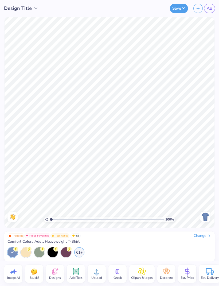
click at [18, 274] on div "Image AI" at bounding box center [13, 273] width 18 height 18
select select "4"
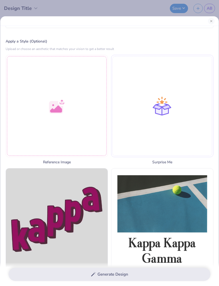
scroll to position [58, 0]
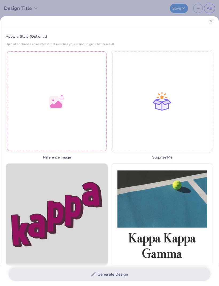
click at [27, 129] on div at bounding box center [57, 101] width 102 height 102
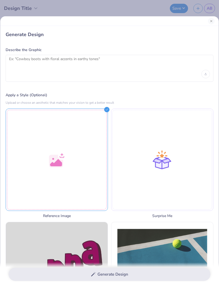
scroll to position [0, 0]
click at [71, 187] on div at bounding box center [57, 159] width 102 height 102
click at [83, 167] on div at bounding box center [57, 159] width 102 height 102
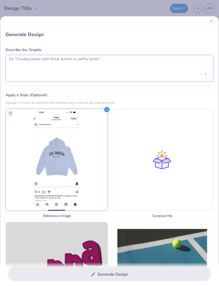
click at [198, 68] on textarea at bounding box center [109, 63] width 201 height 13
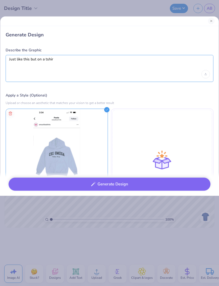
type textarea "Just like this but on a tshirt"
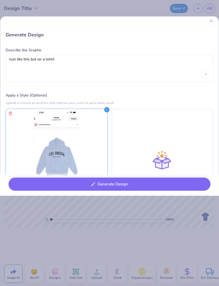
click at [145, 184] on button "Generate Design" at bounding box center [110, 183] width 202 height 13
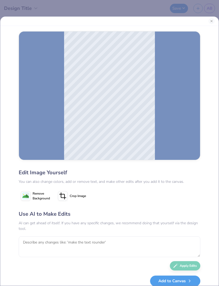
click at [213, 20] on button "Close" at bounding box center [212, 21] width 6 height 6
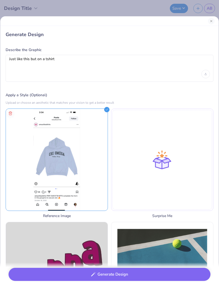
click at [114, 276] on button "Generate Design" at bounding box center [110, 274] width 202 height 13
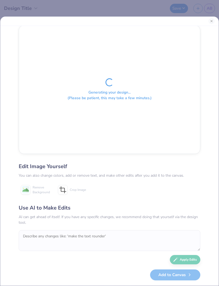
scroll to position [14, 0]
click at [214, 17] on div at bounding box center [109, 21] width 219 height 9
click at [211, 22] on button "Close" at bounding box center [212, 21] width 6 height 6
click at [213, 22] on button "Close" at bounding box center [212, 21] width 6 height 6
click at [211, 21] on button "Close" at bounding box center [212, 21] width 6 height 6
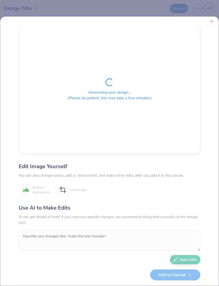
click at [211, 20] on button "Close" at bounding box center [212, 21] width 6 height 6
click at [210, 16] on div "Generating your design... (Please be patient, this may take a few minutes.) Edi…" at bounding box center [109, 143] width 219 height 286
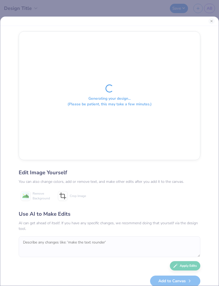
scroll to position [0, 0]
click at [212, 21] on button "Close" at bounding box center [212, 21] width 6 height 6
click at [213, 19] on button "Close" at bounding box center [212, 21] width 6 height 6
click at [212, 19] on button "Close" at bounding box center [212, 21] width 6 height 6
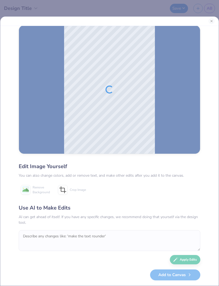
scroll to position [14, 0]
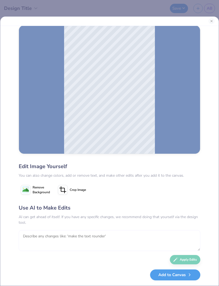
click at [119, 240] on textarea at bounding box center [110, 240] width 182 height 21
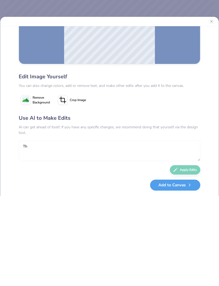
scroll to position [0, 0]
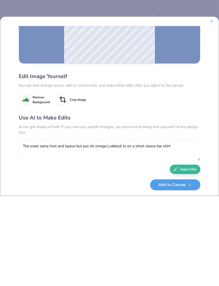
type textarea "The exact same font and layout but put chi omega Lubbock tx on a short sleeve t…"
click at [185, 255] on button "Apply Edits" at bounding box center [185, 259] width 30 height 9
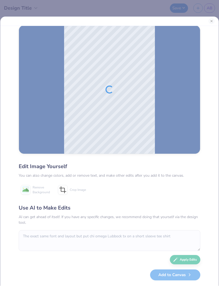
scroll to position [14, 0]
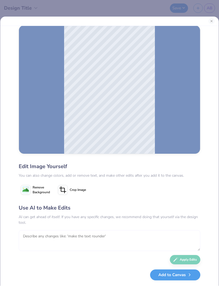
click at [125, 239] on textarea at bounding box center [110, 240] width 182 height 21
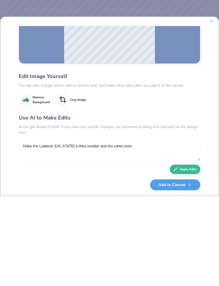
scroll to position [104, 0]
type textarea "Make the Lubbock [US_STATE] a little smaller and all the words navy color"
click at [191, 255] on button "Apply Edits" at bounding box center [185, 259] width 30 height 9
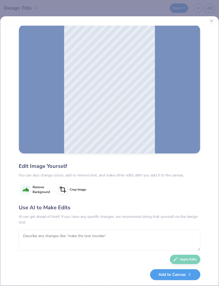
scroll to position [0, 0]
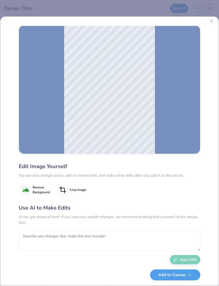
click at [217, 19] on div at bounding box center [109, 21] width 219 height 9
click at [212, 22] on button "Close" at bounding box center [212, 21] width 6 height 6
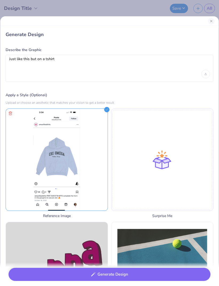
click at [212, 21] on button "Close" at bounding box center [211, 21] width 6 height 6
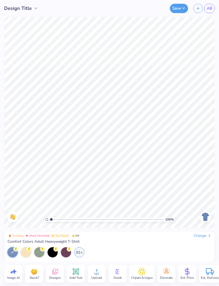
click at [77, 273] on icon at bounding box center [75, 271] width 5 height 5
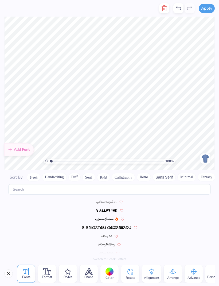
scroll to position [2329, 0]
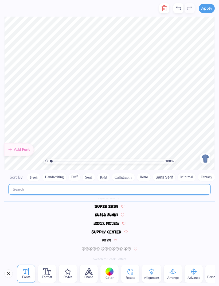
click at [145, 185] on input "text" at bounding box center [109, 189] width 202 height 10
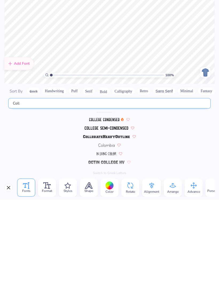
scroll to position [0, 0]
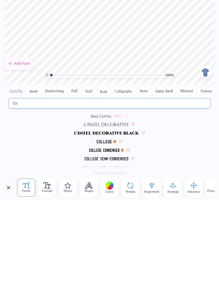
type input "C"
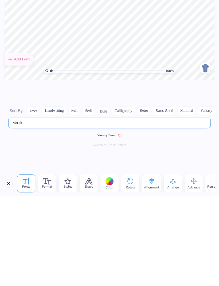
scroll to position [0, 0]
type input "Varsit"
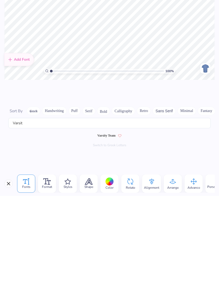
click at [109, 223] on span "Varsity Team" at bounding box center [106, 225] width 18 height 5
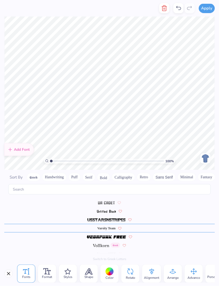
scroll to position [0, 1]
type textarea "chi omega"
type input "1.15"
type textarea "chi omega"
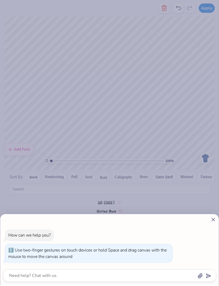
type input "1"
click at [211, 220] on icon at bounding box center [213, 220] width 6 height 6
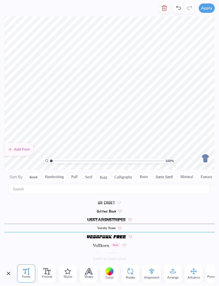
type textarea "x"
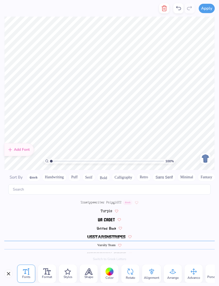
scroll to position [2543, 0]
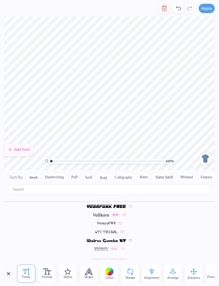
click at [155, 272] on icon at bounding box center [152, 271] width 8 height 8
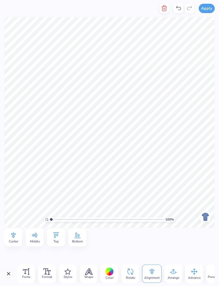
click at [40, 237] on div "Middle" at bounding box center [35, 237] width 18 height 18
click at [61, 240] on div "Top" at bounding box center [56, 237] width 18 height 18
click at [18, 237] on div "Center" at bounding box center [13, 237] width 18 height 18
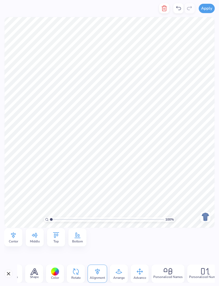
scroll to position [0, 54]
click at [143, 274] on icon at bounding box center [140, 271] width 8 height 8
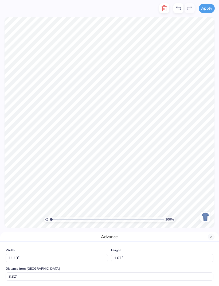
click at [212, 235] on button "Close" at bounding box center [211, 236] width 6 height 6
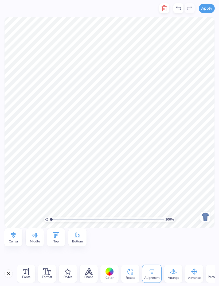
scroll to position [0, 0]
click at [48, 271] on icon at bounding box center [47, 271] width 8 height 6
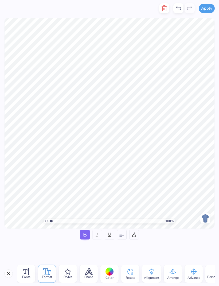
click at [68, 275] on span "Styles" at bounding box center [68, 277] width 9 height 4
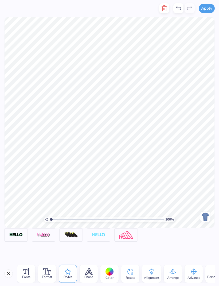
click at [28, 272] on icon at bounding box center [26, 271] width 6 height 6
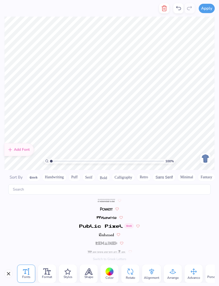
scroll to position [2543, 0]
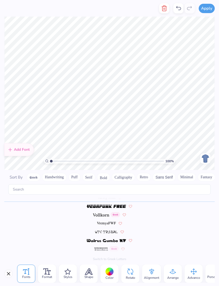
click at [7, 272] on button "Close" at bounding box center [8, 273] width 9 height 9
click at [89, 274] on icon at bounding box center [89, 271] width 8 height 6
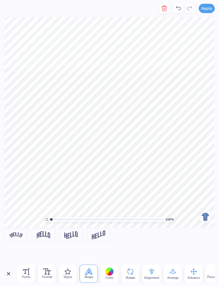
click at [48, 234] on img at bounding box center [43, 234] width 13 height 7
click at [49, 249] on div "Vertical" at bounding box center [53, 250] width 17 height 6
click at [48, 248] on input "Vertical" at bounding box center [47, 250] width 4 height 4
radio input "true"
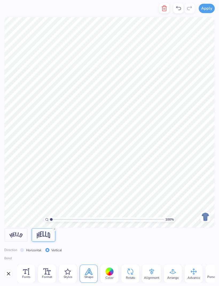
click at [24, 249] on input "Horizontal" at bounding box center [22, 250] width 4 height 4
radio input "true"
type input "0.48"
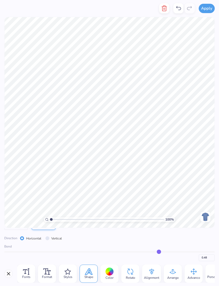
type input "0.47"
type input "0.44"
type input "0.42"
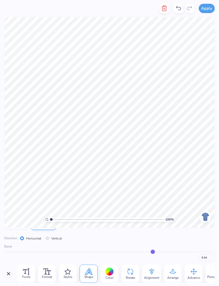
type input "0.42"
type input "0.4"
type input "0.40"
type input "0.38"
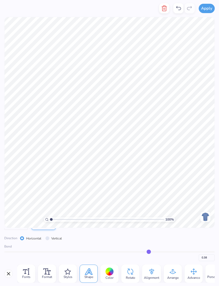
type input "0.36"
type input "0.35"
type input "0.34"
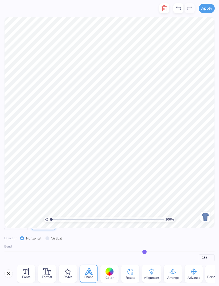
type input "0.34"
type input "0.33"
type input "0.32"
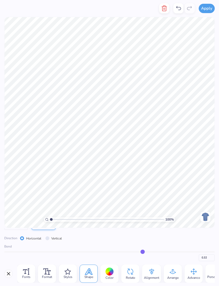
type input "0.31"
type input "0.3"
type input "0.30"
type input "0.29"
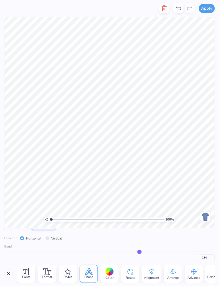
type input "0.29"
type input "0.28"
type input "0.27"
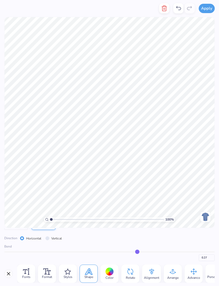
type input "0.26"
type input "0.25"
type input "0.24"
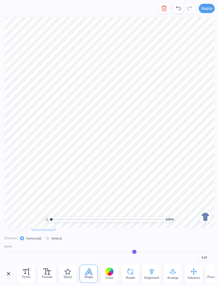
type input "0.24"
type input "0.23"
type input "0.22"
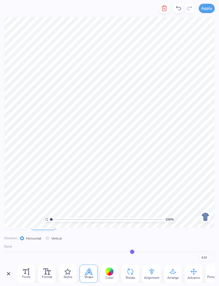
type input "0.21"
type input "0.2"
type input "0.20"
type input "0.19"
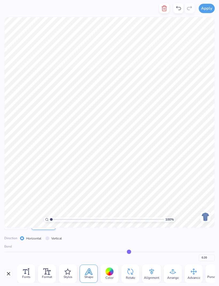
type input "0.19"
type input "0.21"
type input "0.23"
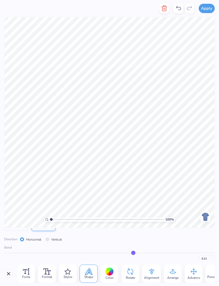
type input "0.23"
type input "0.24"
type input "0.26"
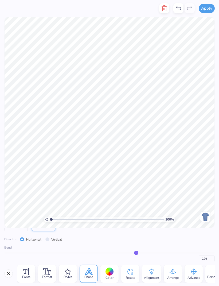
type input "0.27"
type input "0.28"
type input "0.29"
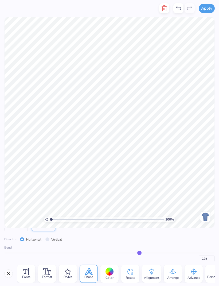
type input "0.29"
type input "0.3"
type input "0.30"
type input "0.31"
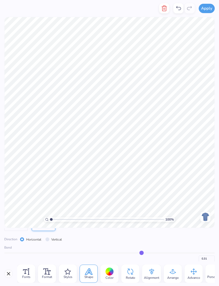
type input "0.3"
type input "0.30"
type input "0.29"
type input "0.28"
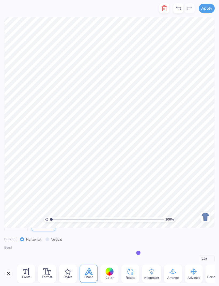
type input "0.28"
type input "0.27"
type input "0.26"
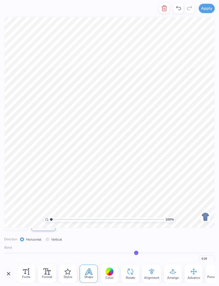
type input "0.25"
type input "0.26"
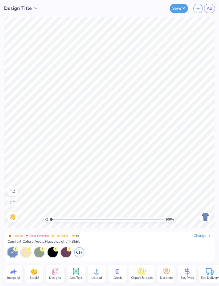
click at [81, 274] on div "Add Text" at bounding box center [76, 273] width 18 height 18
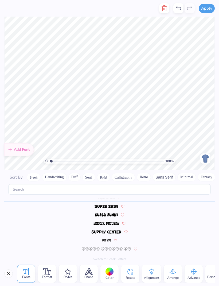
scroll to position [0, 0]
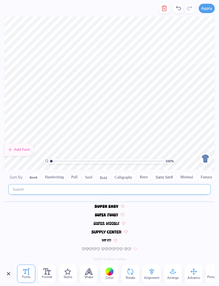
click at [160, 186] on input "text" at bounding box center [109, 189] width 202 height 10
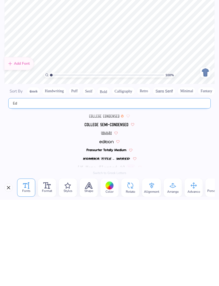
scroll to position [0, 0]
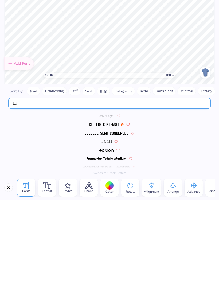
type input "E"
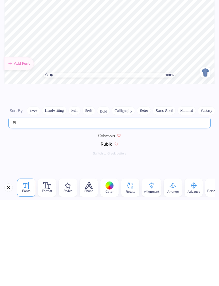
type input "B"
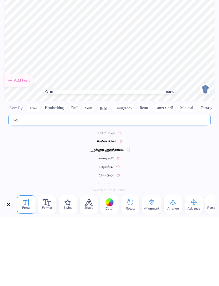
type input "Scr"
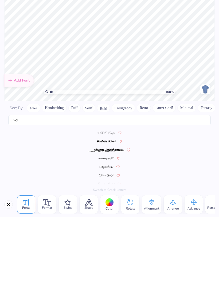
click at [110, 209] on img at bounding box center [106, 210] width 19 height 3
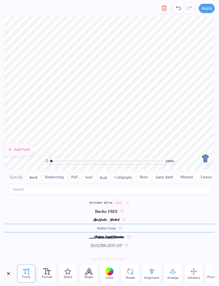
scroll to position [0, 0]
type textarea "l"
type textarea "[GEOGRAPHIC_DATA], [GEOGRAPHIC_DATA]"
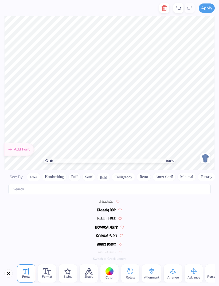
scroll to position [2543, 0]
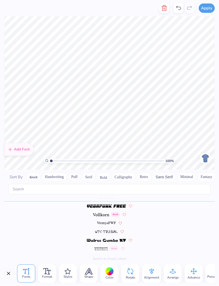
click at [110, 275] on div at bounding box center [110, 271] width 8 height 8
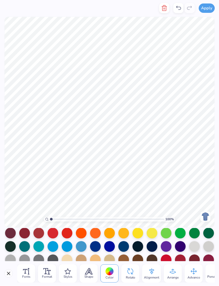
scroll to position [28, 0]
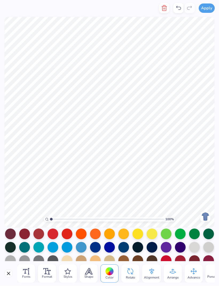
click at [152, 249] on div at bounding box center [152, 247] width 11 height 11
click at [125, 248] on div at bounding box center [123, 247] width 11 height 11
click at [141, 251] on div at bounding box center [137, 247] width 11 height 11
click at [152, 247] on div at bounding box center [152, 247] width 11 height 11
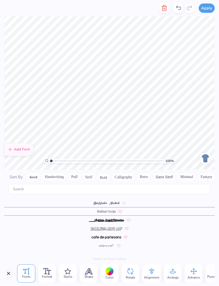
scroll to position [449, 0]
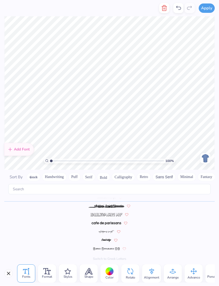
click at [112, 271] on div at bounding box center [110, 271] width 8 height 8
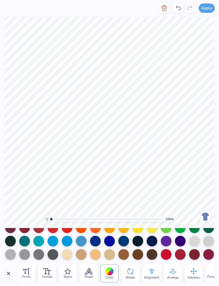
scroll to position [34, 0]
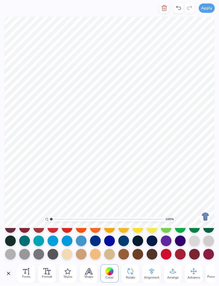
click at [125, 240] on div at bounding box center [123, 241] width 11 height 11
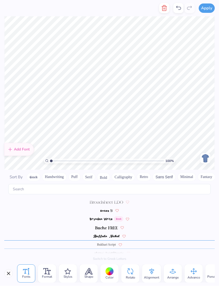
scroll to position [449, 0]
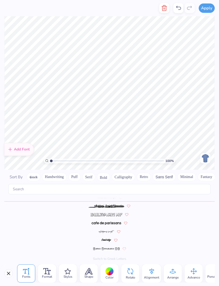
click at [111, 272] on div at bounding box center [110, 271] width 8 height 8
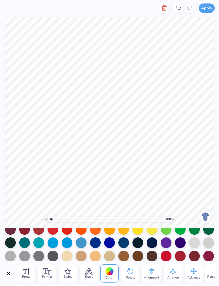
scroll to position [36, 0]
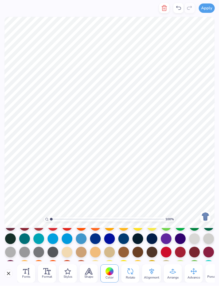
click at [153, 240] on div at bounding box center [152, 238] width 11 height 11
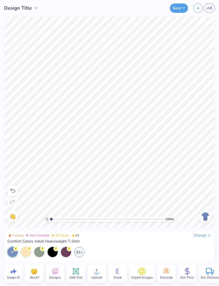
click at [15, 252] on div at bounding box center [12, 252] width 10 height 10
click at [82, 250] on div "61+" at bounding box center [79, 252] width 10 height 10
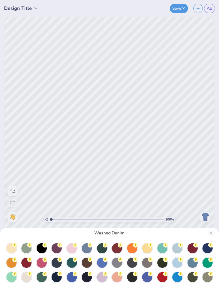
click at [178, 263] on div at bounding box center [177, 263] width 10 height 10
click at [194, 263] on div at bounding box center [193, 263] width 10 height 10
click at [179, 249] on div at bounding box center [177, 248] width 10 height 10
click at [161, 263] on div at bounding box center [162, 263] width 10 height 10
click at [177, 262] on div at bounding box center [177, 263] width 10 height 10
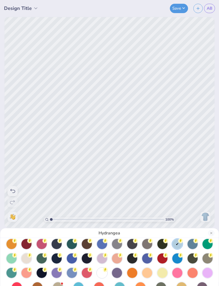
scroll to position [19, 0]
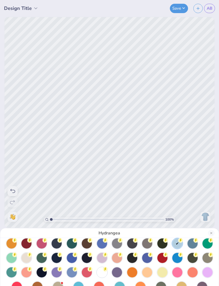
click at [199, 179] on div "Hydrangea" at bounding box center [109, 143] width 219 height 286
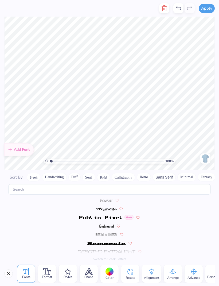
scroll to position [2543, 0]
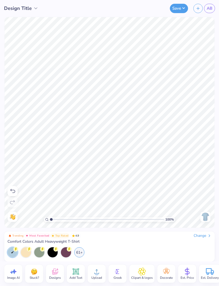
click at [188, 271] on icon at bounding box center [187, 271] width 4 height 5
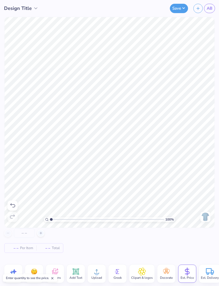
click at [43, 233] on div at bounding box center [40, 232] width 7 height 7
type input "12"
click at [183, 9] on button "Save" at bounding box center [179, 8] width 18 height 9
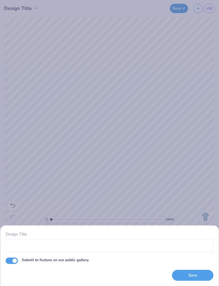
click at [17, 262] on input "Submit to feature on our public gallery." at bounding box center [12, 260] width 12 height 6
checkbox input "false"
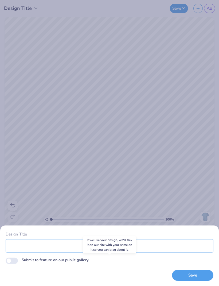
click at [19, 248] on input "Design Title" at bounding box center [110, 245] width 208 height 13
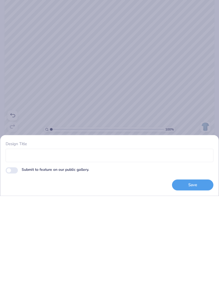
click at [186, 105] on div "Design Title Submit to feature on our public gallery. Save" at bounding box center [109, 143] width 219 height 286
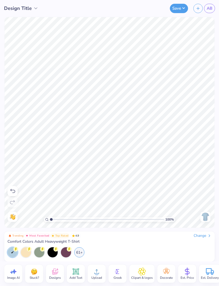
scroll to position [0, 0]
click at [181, 9] on button "Save" at bounding box center [179, 8] width 18 height 9
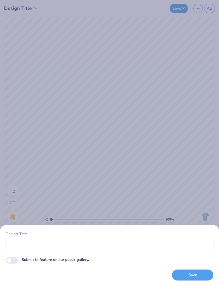
click at [122, 246] on input "Design Title" at bounding box center [110, 245] width 208 height 13
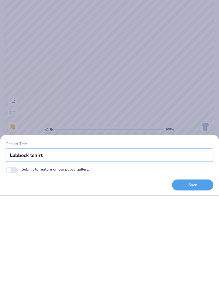
type input "Lubbock tshirt"
click at [194, 269] on button "Save" at bounding box center [192, 274] width 41 height 11
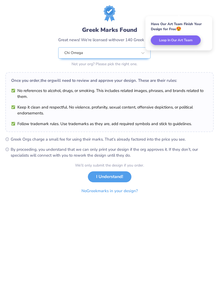
click at [15, 196] on form "Greek Marks Found Great news! We’re licensed with over 140 Greek Orgs. 🥳 Chi Om…" at bounding box center [109, 100] width 208 height 191
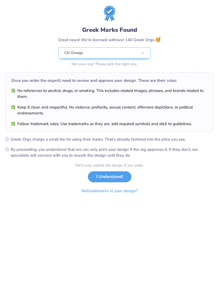
click at [113, 176] on button "I Understand!" at bounding box center [110, 176] width 44 height 11
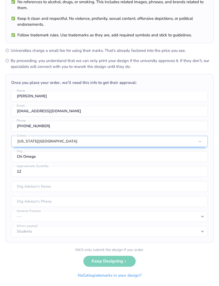
scroll to position [44, 0]
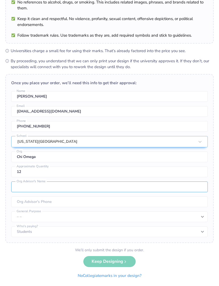
click at [21, 186] on input "text" at bounding box center [109, 186] width 197 height 11
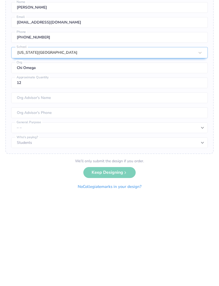
click at [12, 173] on form "University Trademarks Found Great news! We’re licensed with over 250 schools. 🥳…" at bounding box center [109, 121] width 208 height 319
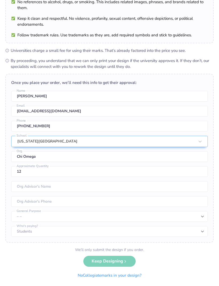
click at [92, 264] on div "We’ll only submit the design if you order. Keep Designing No Collegiate marks i…" at bounding box center [109, 264] width 73 height 34
click at [97, 258] on div "We’ll only submit the design if you order. Keep Designing No Collegiate marks i…" at bounding box center [109, 264] width 73 height 34
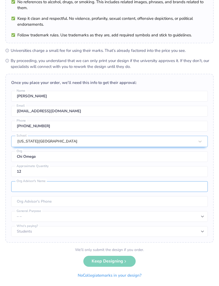
click at [46, 184] on input "text" at bounding box center [109, 186] width 197 height 11
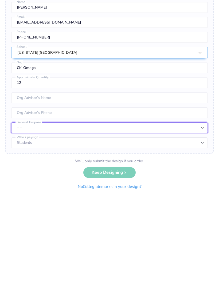
click at [23, 211] on select "– – Member apparel for registered Student Organization / Department / School Fu…" at bounding box center [109, 216] width 197 height 11
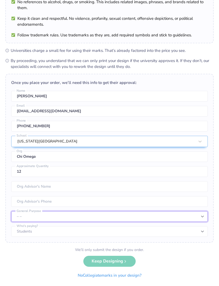
select select "Member apparel for registered Student Organization / Department / School"
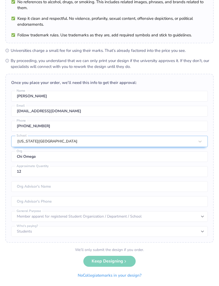
click at [95, 261] on div "We’ll only submit the design if you order. Keep Designing No Collegiate marks i…" at bounding box center [109, 264] width 73 height 34
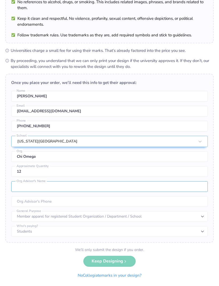
click at [21, 186] on input "text" at bounding box center [109, 186] width 197 height 11
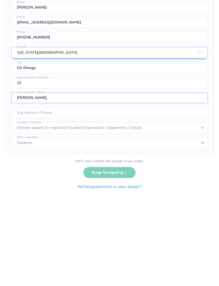
type input "[PERSON_NAME]"
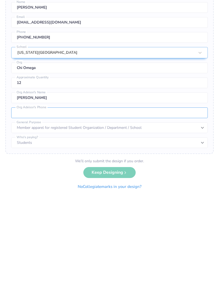
click at [20, 196] on input "tel" at bounding box center [109, 201] width 197 height 11
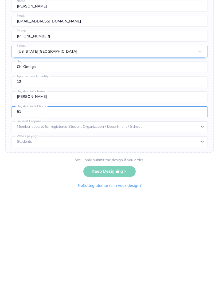
scroll to position [0, 0]
type input "[PHONE_NUMBER]"
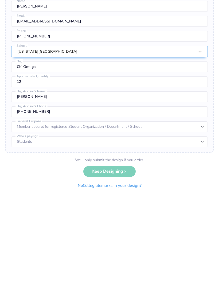
click at [120, 247] on div "We’ll only submit the design if you order. Keep Designing No Collegiate marks i…" at bounding box center [109, 264] width 73 height 34
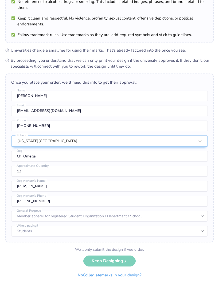
scroll to position [44, 0]
click at [130, 275] on button "No Collegiate marks in your design?" at bounding box center [109, 275] width 73 height 11
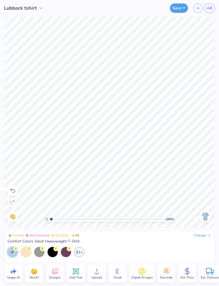
scroll to position [0, 0]
click at [211, 9] on span "AB" at bounding box center [210, 8] width 6 height 6
click at [212, 7] on span "AB" at bounding box center [210, 8] width 6 height 6
click at [202, 237] on div "Change" at bounding box center [203, 235] width 18 height 5
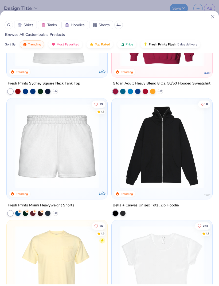
scroll to position [567, 0]
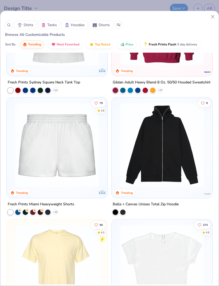
click at [28, 127] on img at bounding box center [57, 145] width 90 height 85
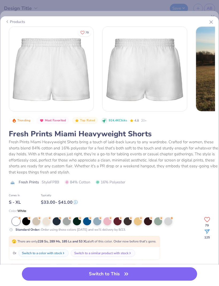
click at [78, 221] on div at bounding box center [77, 221] width 8 height 8
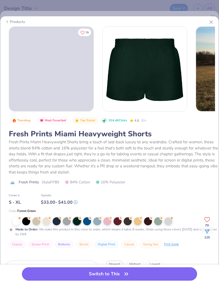
click at [58, 220] on div at bounding box center [57, 221] width 8 height 8
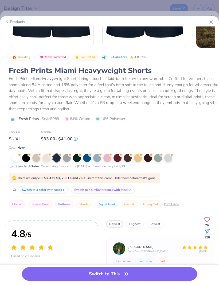
click at [138, 273] on button "Switch to This" at bounding box center [109, 273] width 175 height 13
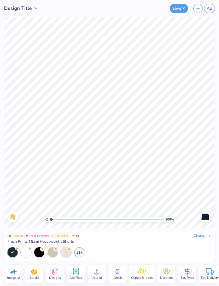
click at [78, 271] on icon at bounding box center [75, 271] width 5 height 5
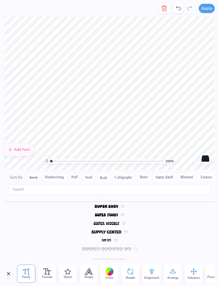
scroll to position [0, 0]
type textarea "1895"
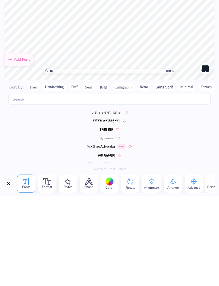
scroll to position [2393, 0]
click at [67, 269] on icon at bounding box center [68, 271] width 6 height 5
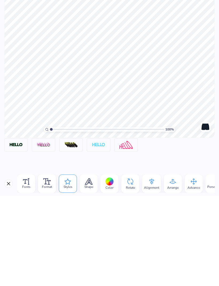
scroll to position [0, 0]
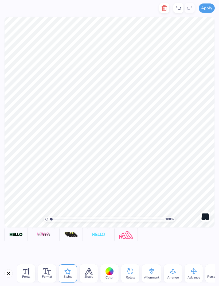
click at [105, 233] on img at bounding box center [98, 235] width 13 height 4
click at [27, 271] on icon at bounding box center [26, 271] width 6 height 6
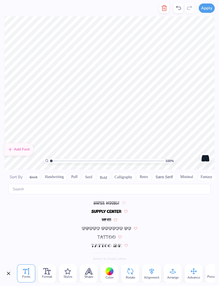
scroll to position [2350, 0]
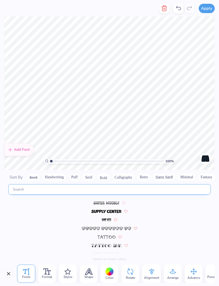
click at [161, 184] on input "text" at bounding box center [109, 189] width 202 height 10
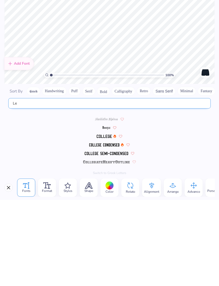
scroll to position [0, 0]
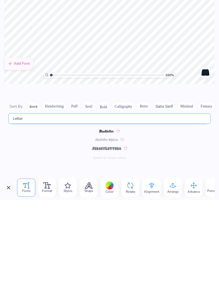
type input "Letter"
click at [112, 233] on img at bounding box center [106, 234] width 29 height 3
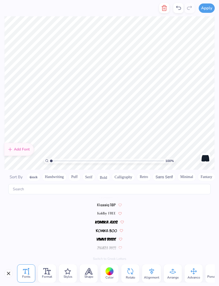
scroll to position [1281, 0]
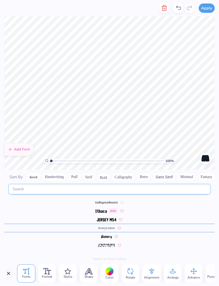
click at [28, 186] on input "text" at bounding box center [109, 189] width 202 height 10
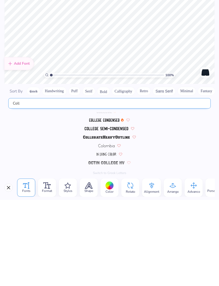
scroll to position [0, 0]
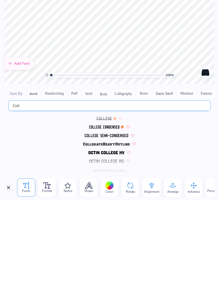
type input "Coll"
click at [85, 228] on img at bounding box center [106, 229] width 47 height 3
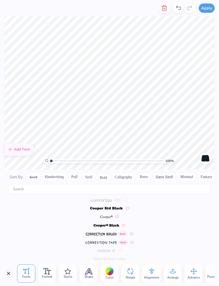
scroll to position [615, 0]
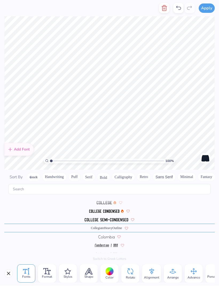
click at [117, 218] on img at bounding box center [107, 219] width 44 height 3
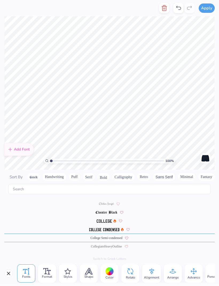
scroll to position [598, 0]
click at [110, 227] on img at bounding box center [104, 228] width 30 height 3
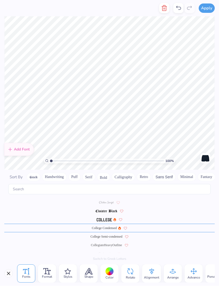
click at [103, 218] on img at bounding box center [104, 219] width 15 height 3
click at [109, 217] on span at bounding box center [106, 219] width 21 height 5
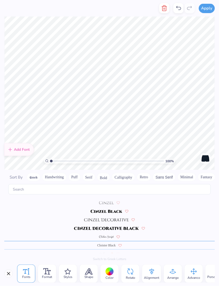
scroll to position [563, 0]
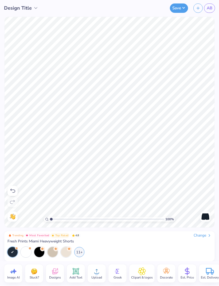
click at [15, 268] on icon at bounding box center [13, 271] width 8 height 8
select select "4"
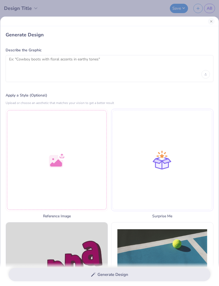
click at [70, 177] on div at bounding box center [57, 160] width 102 height 102
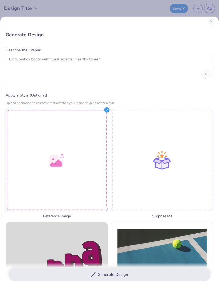
scroll to position [0, 0]
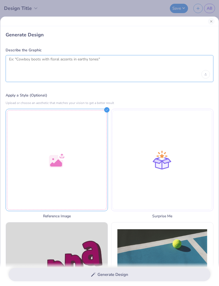
click at [183, 69] on textarea at bounding box center [109, 63] width 201 height 13
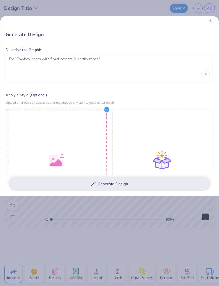
click at [104, 114] on div at bounding box center [57, 160] width 102 height 102
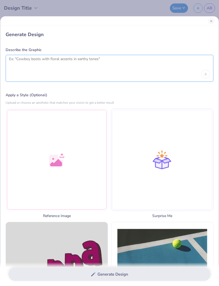
click at [158, 66] on textarea at bounding box center [109, 63] width 201 height 13
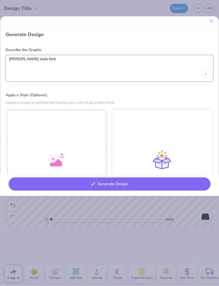
click at [46, 64] on textarea "Parke style font" at bounding box center [109, 63] width 201 height 13
type textarea "Parke style font “1895” on the bottom shorts right side"
click at [191, 98] on label "Apply a Style (Optional)" at bounding box center [110, 95] width 208 height 5
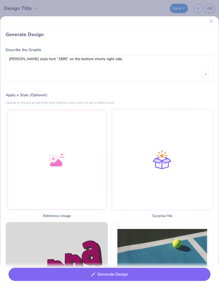
click at [143, 275] on button "Generate Design" at bounding box center [110, 274] width 202 height 13
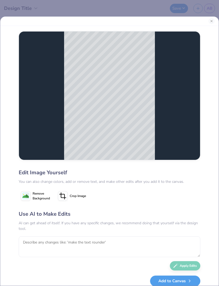
click at [213, 18] on button "Close" at bounding box center [212, 21] width 6 height 6
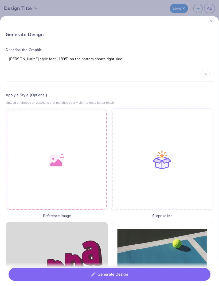
click at [210, 22] on button "Close" at bounding box center [211, 21] width 6 height 6
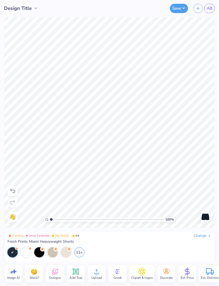
click at [216, 17] on div "100 % Need help? Chat with us. Back" at bounding box center [109, 123] width 219 height 212
click at [211, 10] on span "AB" at bounding box center [210, 8] width 6 height 6
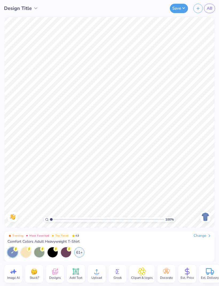
click at [201, 238] on div "Change" at bounding box center [203, 235] width 18 height 5
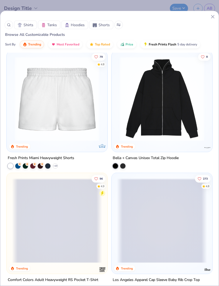
scroll to position [614, 0]
click at [85, 103] on img at bounding box center [57, 98] width 90 height 85
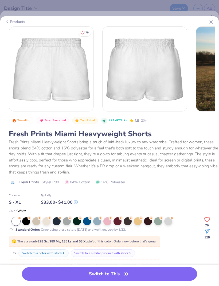
click at [130, 277] on button "Switch to This" at bounding box center [109, 273] width 175 height 13
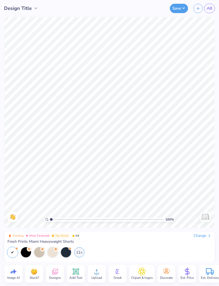
click at [19, 277] on span "Image AI" at bounding box center [13, 277] width 13 height 4
select select "4"
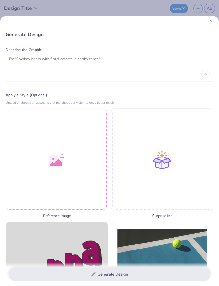
click at [75, 159] on div at bounding box center [57, 159] width 102 height 102
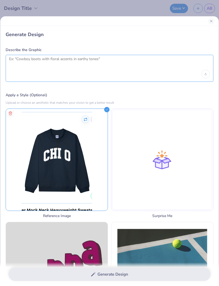
click at [123, 66] on textarea at bounding box center [109, 63] width 201 height 13
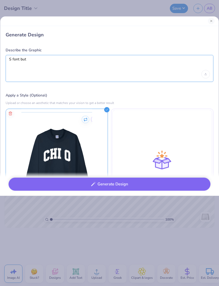
click at [11, 59] on textarea "S font but" at bounding box center [109, 63] width 201 height 13
click at [138, 65] on textarea "This font but" at bounding box center [109, 63] width 201 height 13
type textarea "This font but say “1895” on the bottom right side of the shorts"
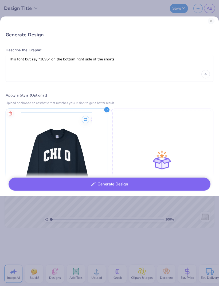
click at [153, 184] on button "Generate Design" at bounding box center [110, 183] width 202 height 13
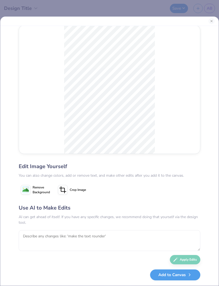
scroll to position [14, 0]
click at [35, 240] on textarea at bounding box center [110, 240] width 182 height 21
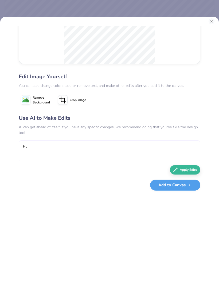
scroll to position [0, 0]
click at [127, 230] on textarea "Put on the" at bounding box center [110, 240] width 182 height 21
type textarea "Put on the Miami shorts"
click at [193, 255] on button "Apply Edits" at bounding box center [185, 259] width 30 height 9
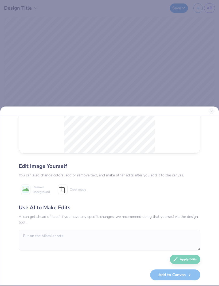
scroll to position [14, 0]
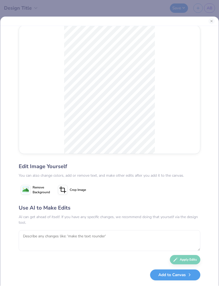
click at [184, 278] on button "Add to Canvas" at bounding box center [175, 275] width 50 height 11
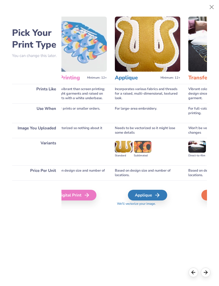
scroll to position [0, 175]
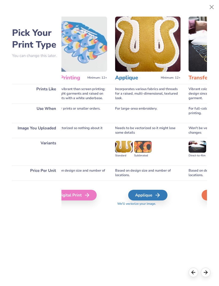
click at [154, 196] on div "Applique" at bounding box center [147, 195] width 39 height 11
click at [154, 195] on div "Applique" at bounding box center [147, 195] width 39 height 11
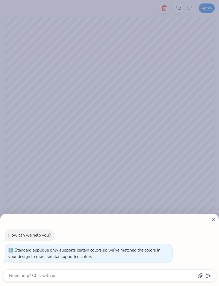
click at [46, 132] on div "How can we help you? Standard applique only supports certain colors so we’ve ma…" at bounding box center [109, 143] width 219 height 286
type textarea "x"
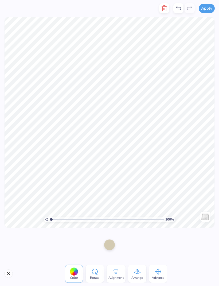
click at [13, 269] on div "Color Rotate Alignment Arrange Advance" at bounding box center [109, 273] width 219 height 25
click at [9, 276] on button "Close" at bounding box center [8, 273] width 9 height 9
click at [11, 274] on button "Close" at bounding box center [8, 273] width 9 height 9
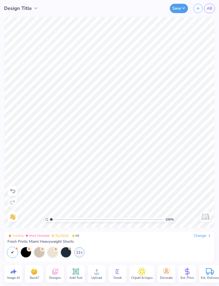
click at [191, 236] on div "Trending Most Favorited Top Rated 4.8 Change" at bounding box center [109, 235] width 204 height 5
click at [197, 234] on div "Change" at bounding box center [203, 235] width 18 height 5
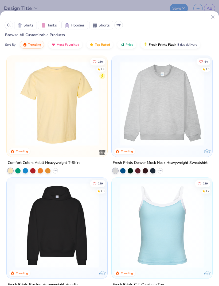
click at [188, 131] on img at bounding box center [162, 103] width 90 height 85
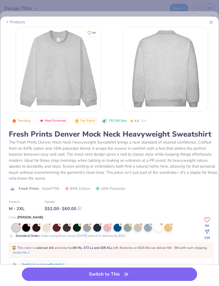
scroll to position [-1, 0]
click at [211, 24] on icon at bounding box center [211, 22] width 6 height 6
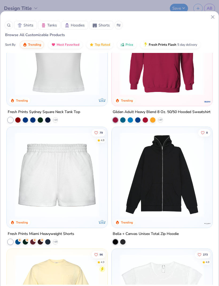
scroll to position [556, 0]
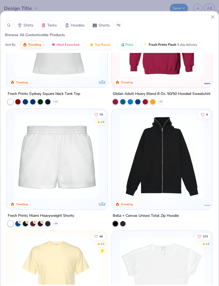
click at [41, 178] on img at bounding box center [57, 156] width 90 height 85
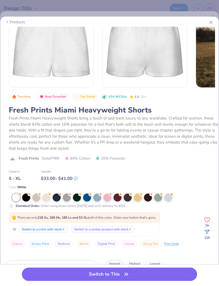
scroll to position [24, 0]
click at [57, 195] on div at bounding box center [57, 197] width 8 height 8
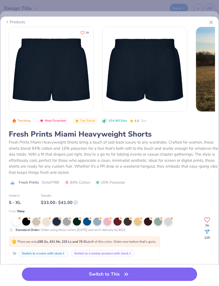
scroll to position [-1, 0]
click at [118, 276] on button "Switch to This" at bounding box center [109, 273] width 175 height 13
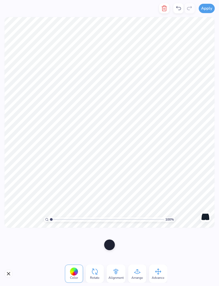
click at [10, 275] on button "Close" at bounding box center [8, 273] width 9 height 9
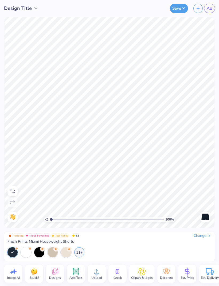
click at [57, 275] on span "Designs" at bounding box center [55, 277] width 12 height 4
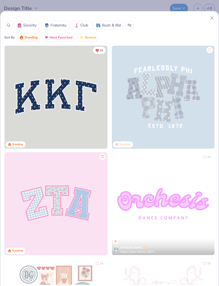
click at [212, 25] on div "Sorority Fraternity Club Rush & Bid" at bounding box center [109, 25] width 210 height 9
click at [209, 20] on icon at bounding box center [212, 18] width 6 height 6
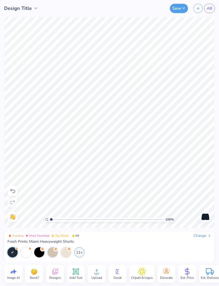
click at [17, 188] on div at bounding box center [12, 191] width 10 height 10
click at [13, 189] on icon at bounding box center [12, 191] width 6 height 6
click at [13, 190] on icon at bounding box center [12, 191] width 5 height 4
click at [13, 191] on icon at bounding box center [12, 191] width 6 height 6
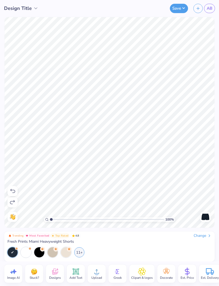
click at [14, 190] on icon at bounding box center [12, 191] width 6 height 6
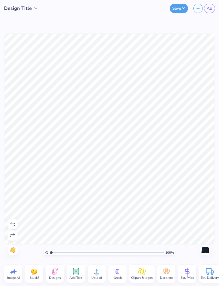
click at [15, 221] on icon at bounding box center [12, 224] width 6 height 6
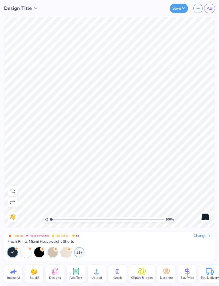
click at [15, 189] on icon at bounding box center [12, 191] width 6 height 6
click at [56, 272] on icon at bounding box center [55, 271] width 8 height 8
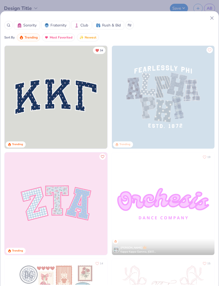
click at [79, 228] on img at bounding box center [56, 203] width 103 height 103
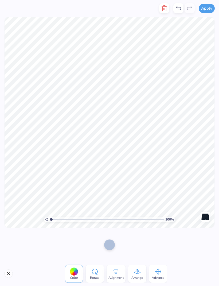
click at [10, 272] on button "Close" at bounding box center [8, 273] width 9 height 9
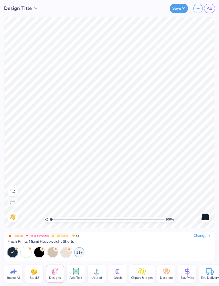
click at [12, 192] on icon at bounding box center [12, 191] width 6 height 6
click at [14, 191] on icon at bounding box center [12, 191] width 6 height 6
click at [77, 274] on icon at bounding box center [76, 271] width 8 height 8
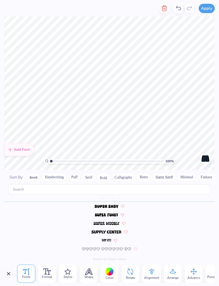
scroll to position [2329, 0]
click at [5, 274] on button "Close" at bounding box center [8, 273] width 9 height 9
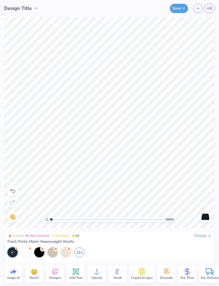
click at [15, 190] on icon at bounding box center [12, 191] width 5 height 4
click at [57, 273] on icon at bounding box center [54, 272] width 5 height 4
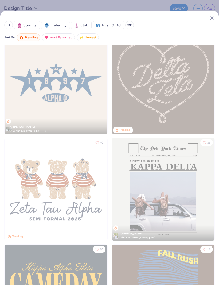
scroll to position [336, 0]
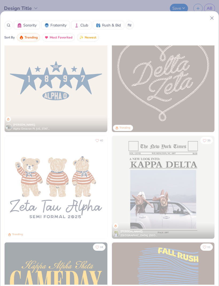
click at [36, 26] on span "Sorority" at bounding box center [29, 25] width 13 height 6
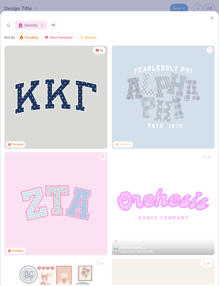
click at [10, 27] on div at bounding box center [8, 25] width 9 height 9
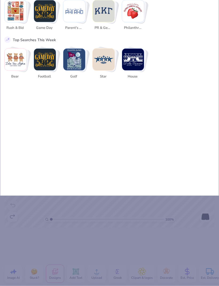
scroll to position [0, 0]
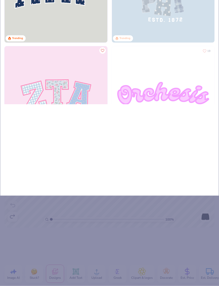
type input "Ch"
type input "Chi"
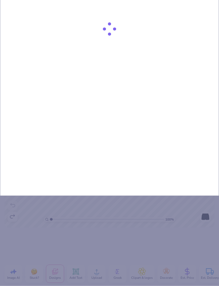
type input "Chi"
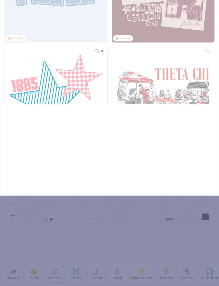
type input "Chi o"
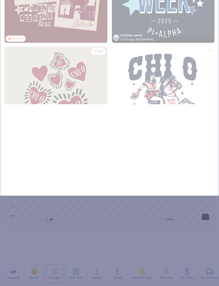
type input "Chi o"
click at [196, 169] on div "Chi o 10 Trending Tatum Tombragel Chi Omega, University of Cincinnati 254 RM Ro…" at bounding box center [109, 58] width 219 height 275
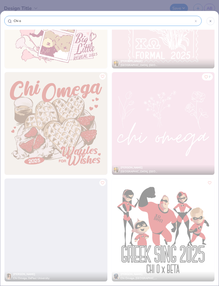
scroll to position [3911, 0]
